Goal: Task Accomplishment & Management: Manage account settings

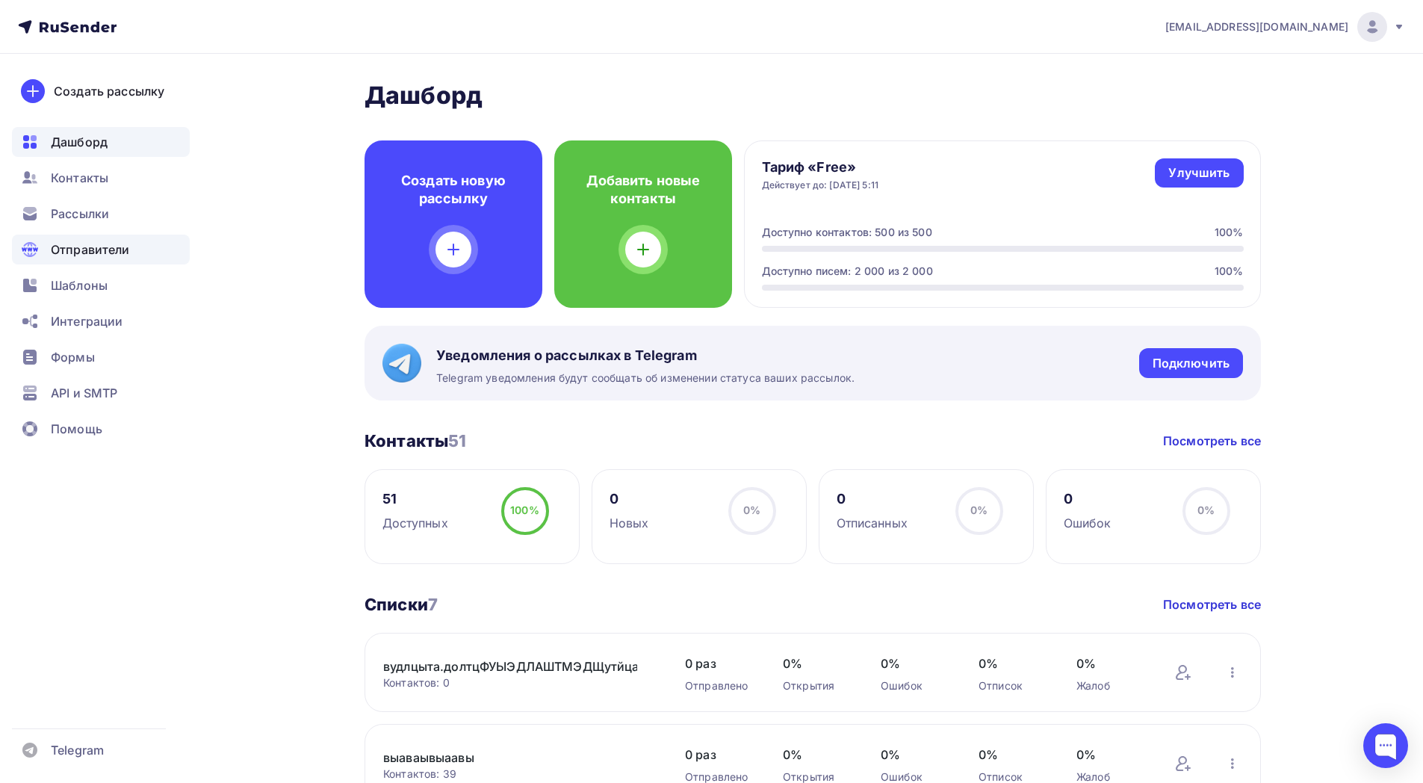
click at [87, 252] on span "Отправители" at bounding box center [90, 250] width 79 height 18
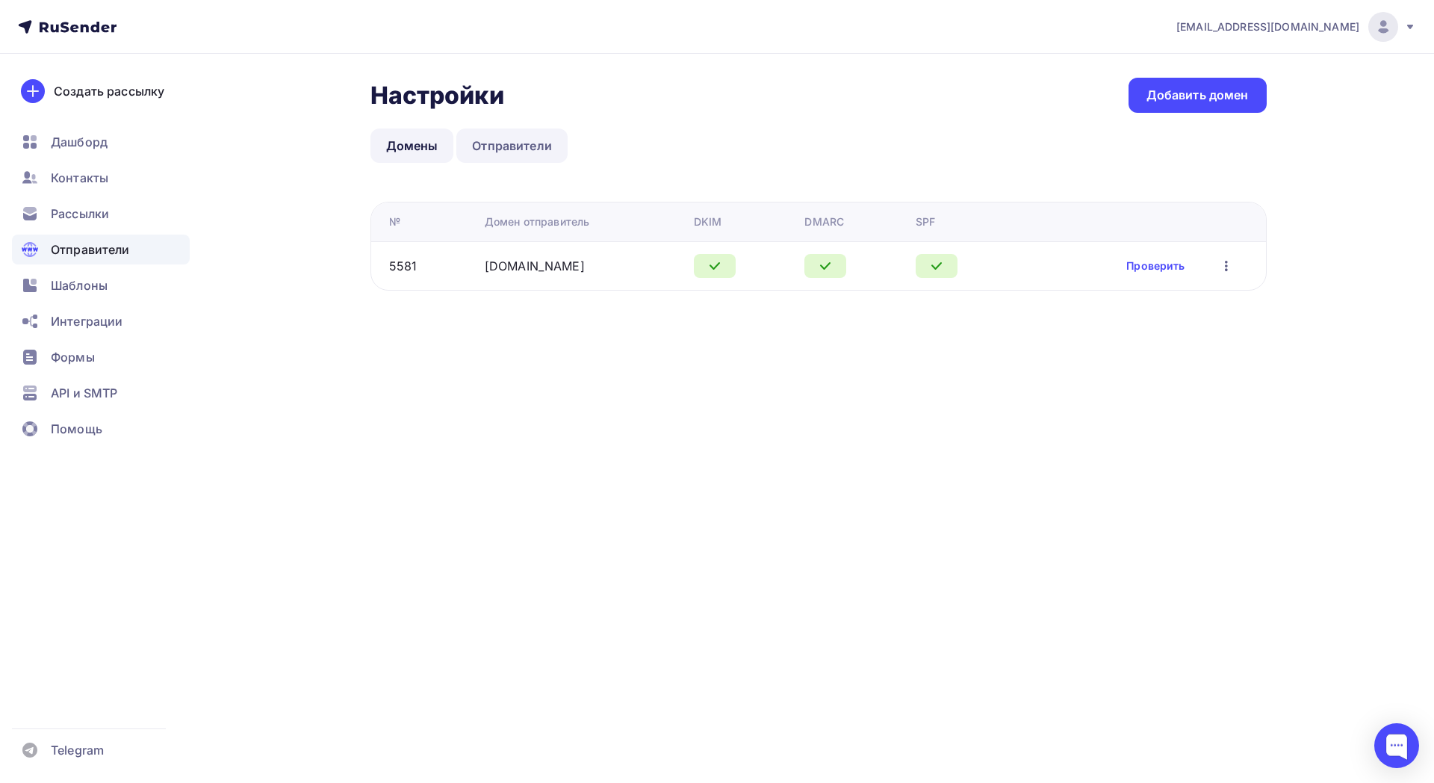
click at [522, 135] on link "Отправители" at bounding box center [511, 145] width 111 height 34
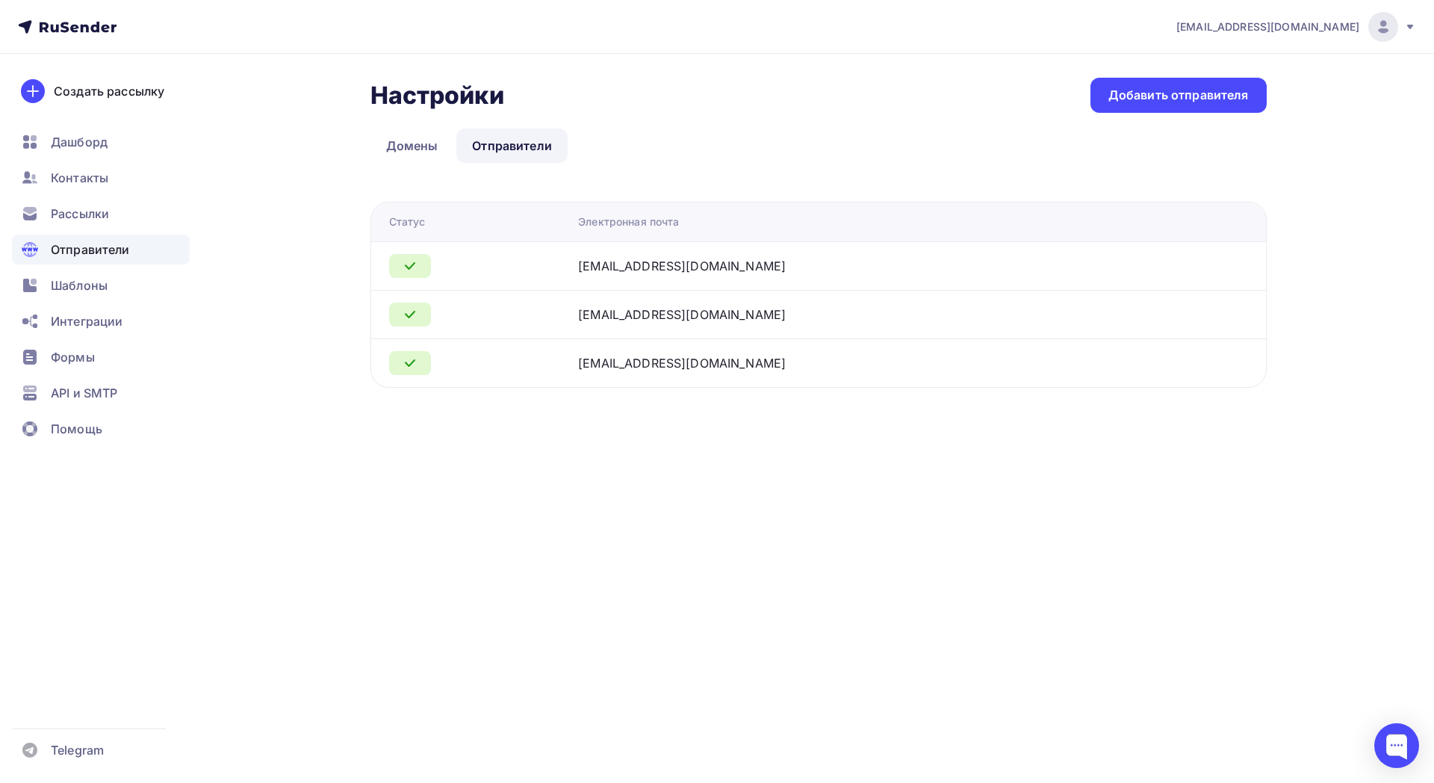
drag, startPoint x: 734, startPoint y: 268, endPoint x: 610, endPoint y: 267, distance: 123.3
click at [610, 267] on div "[EMAIL_ADDRESS][DOMAIN_NAME]" at bounding box center [765, 266] width 374 height 18
copy div "[EMAIL_ADDRESS][DOMAIN_NAME]"
